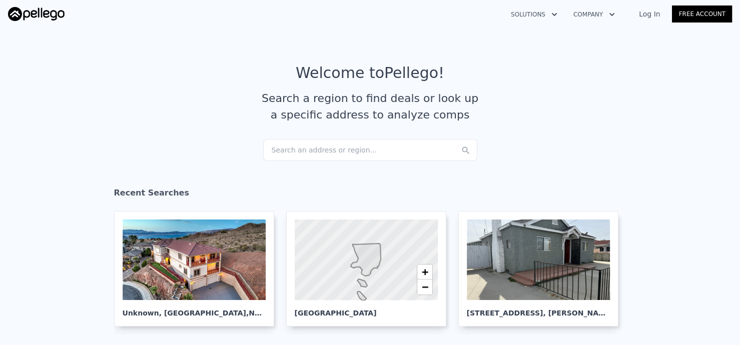
drag, startPoint x: 0, startPoint y: 0, endPoint x: 653, endPoint y: 12, distance: 652.7
click at [653, 12] on link "Log In" at bounding box center [649, 14] width 45 height 10
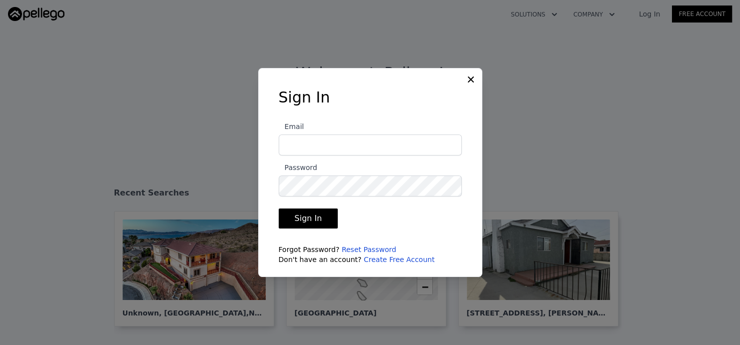
click at [298, 147] on input "Email" at bounding box center [370, 145] width 183 height 21
type input "[EMAIL_ADDRESS][DOMAIN_NAME]"
click at [302, 220] on button "Sign In" at bounding box center [309, 219] width 60 height 20
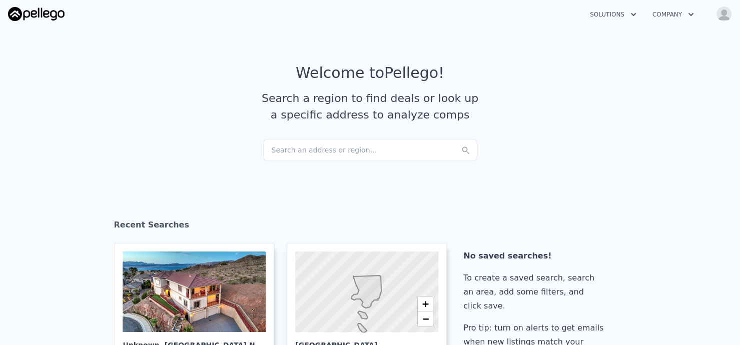
checkbox input "true"
click at [295, 152] on div "Search an address or region..." at bounding box center [370, 150] width 214 height 22
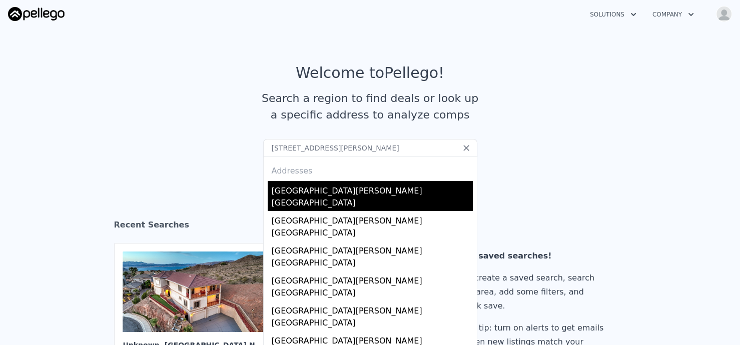
type input "[STREET_ADDRESS][PERSON_NAME]"
click at [293, 190] on div "[GEOGRAPHIC_DATA][PERSON_NAME]" at bounding box center [372, 189] width 201 height 16
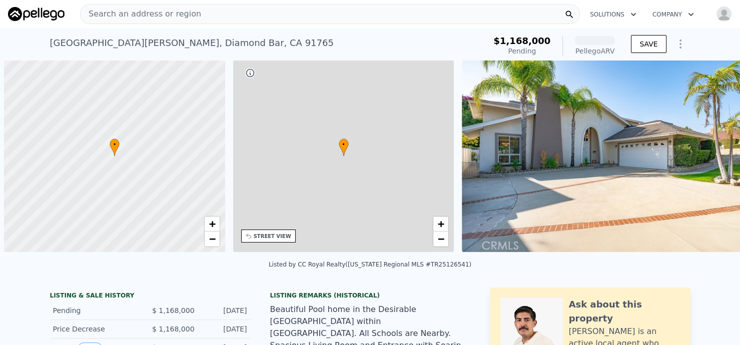
scroll to position [0, 4]
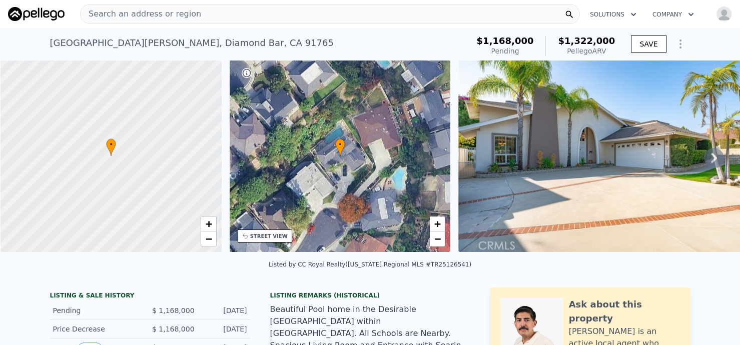
click at [128, 13] on span "Search an address or region" at bounding box center [141, 14] width 121 height 12
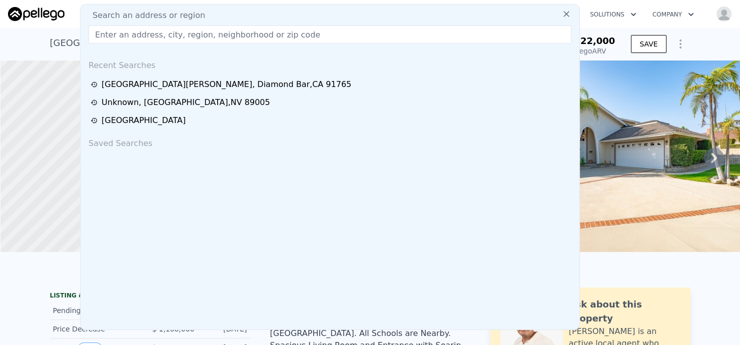
click at [128, 13] on span "Search an address or region" at bounding box center [145, 16] width 121 height 12
click at [109, 33] on input "text" at bounding box center [330, 35] width 483 height 18
paste input "[STREET_ADDRESS][PERSON_NAME]"
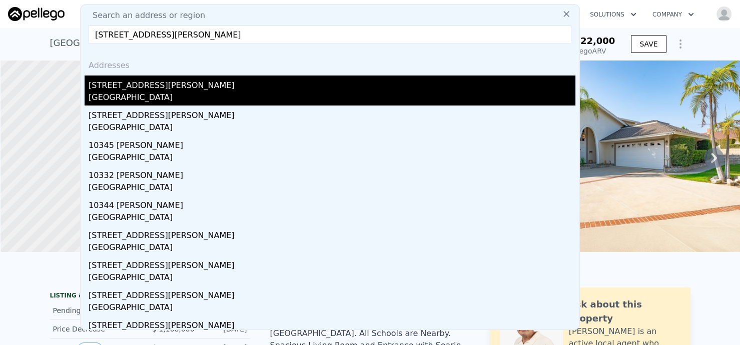
type input "[STREET_ADDRESS][PERSON_NAME]"
click at [100, 95] on div "[GEOGRAPHIC_DATA]" at bounding box center [332, 99] width 487 height 14
